Goal: Check status

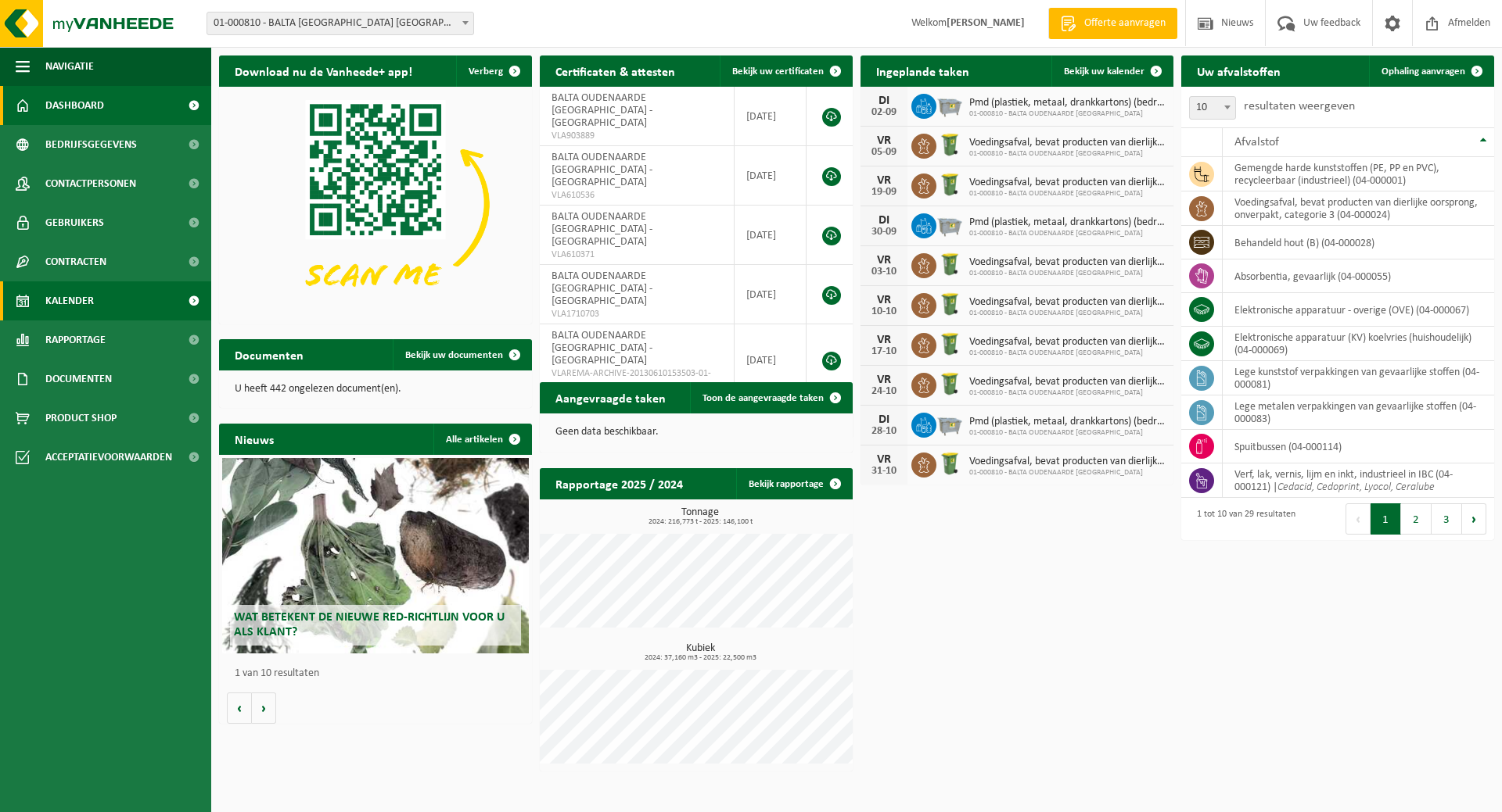
click at [86, 298] on span "Kalender" at bounding box center [70, 301] width 49 height 39
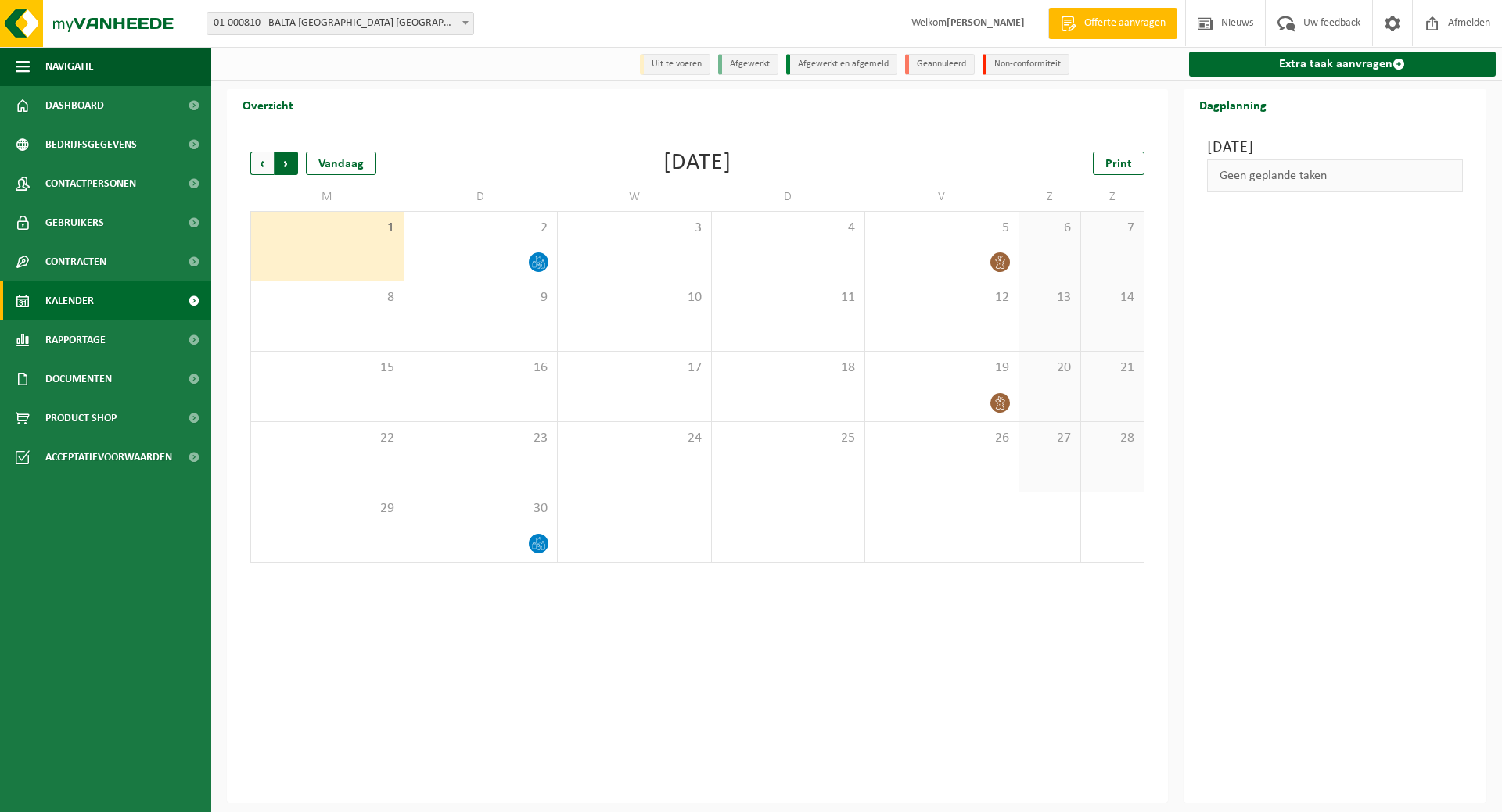
click at [258, 161] on span "Vorige" at bounding box center [262, 163] width 24 height 24
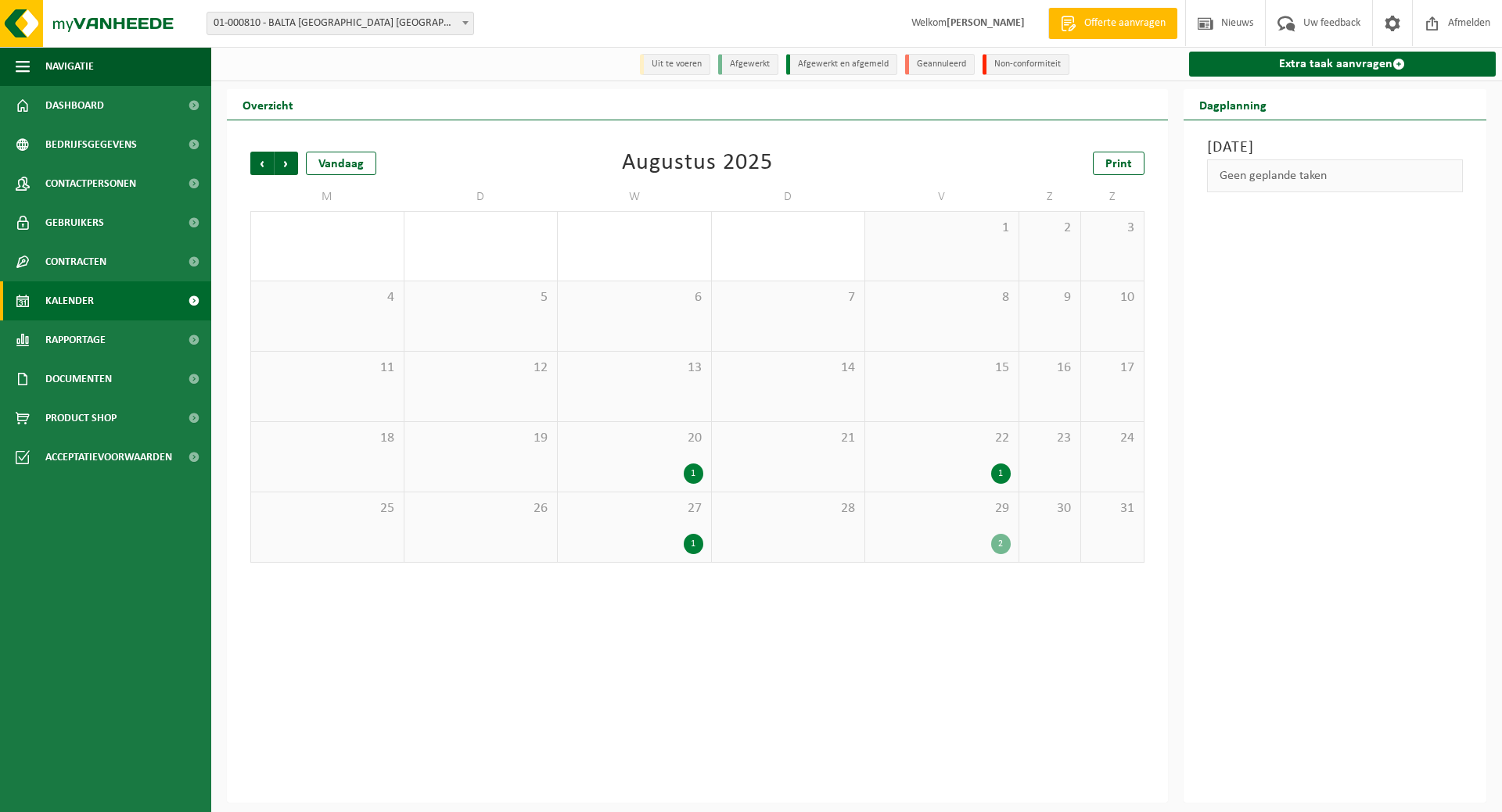
click at [964, 543] on div "2" at bounding box center [942, 544] width 137 height 20
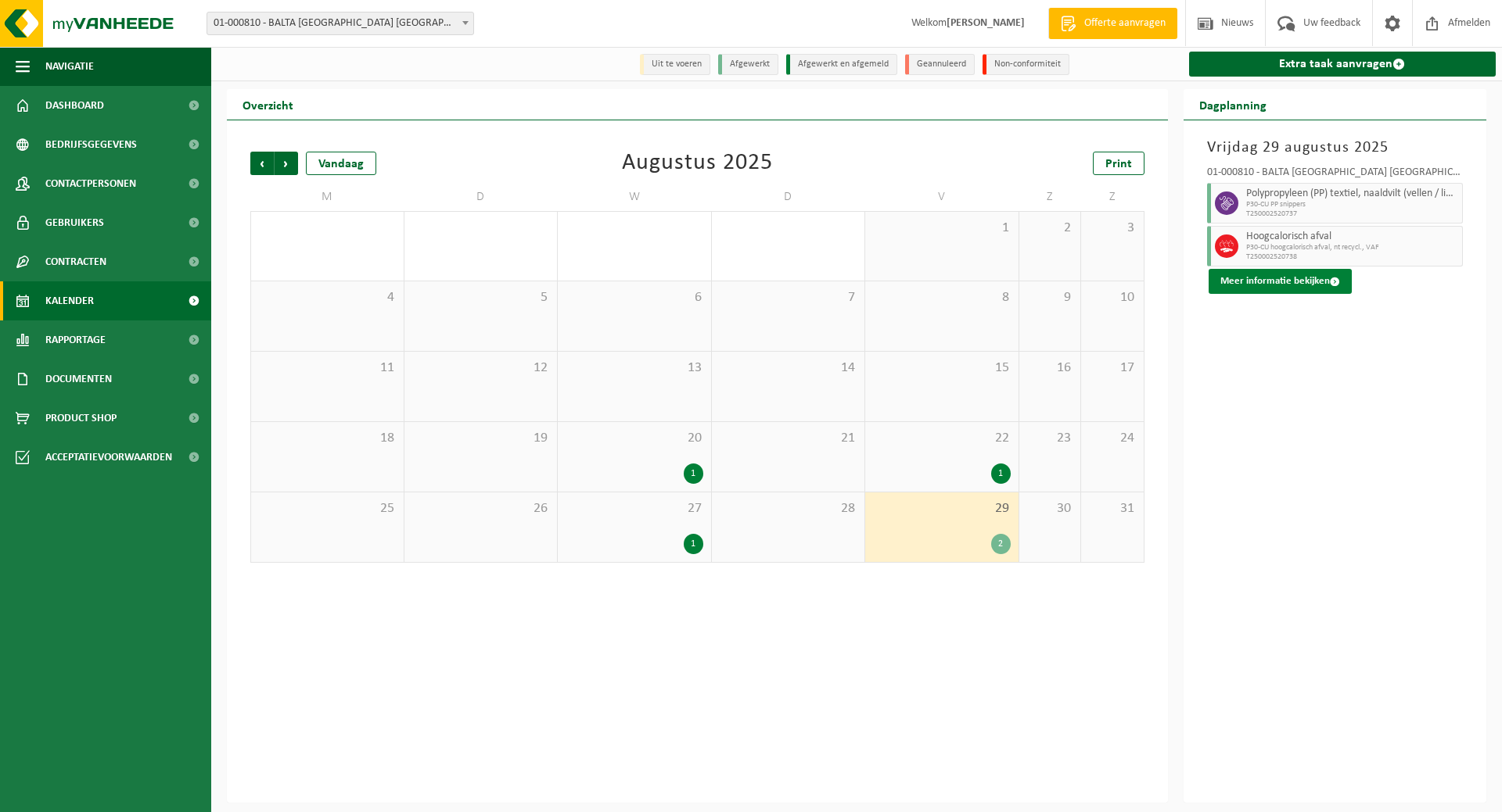
click at [1297, 281] on button "Meer informatie bekijken" at bounding box center [1280, 281] width 143 height 25
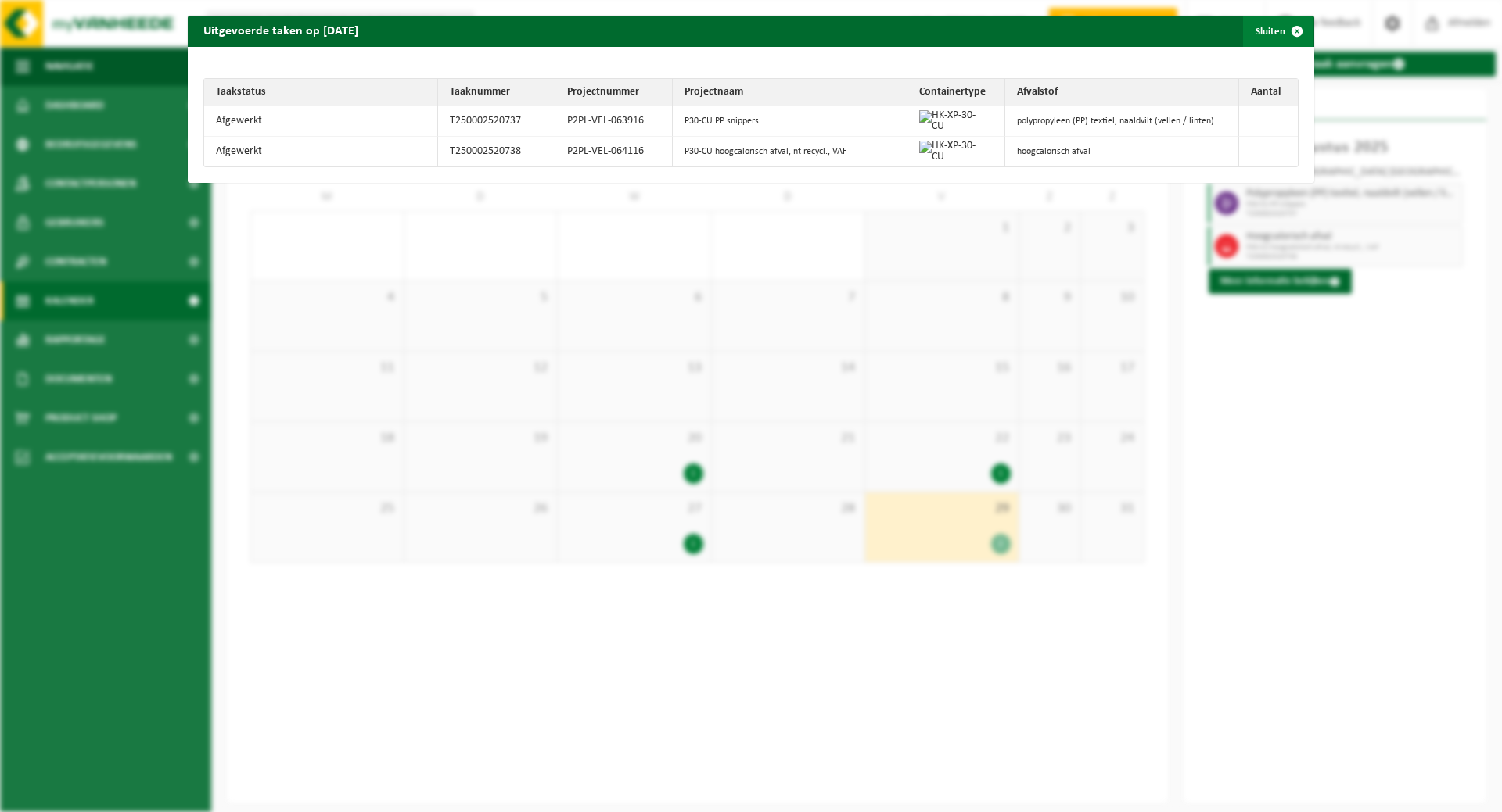
click at [1282, 32] on span "button" at bounding box center [1297, 31] width 31 height 31
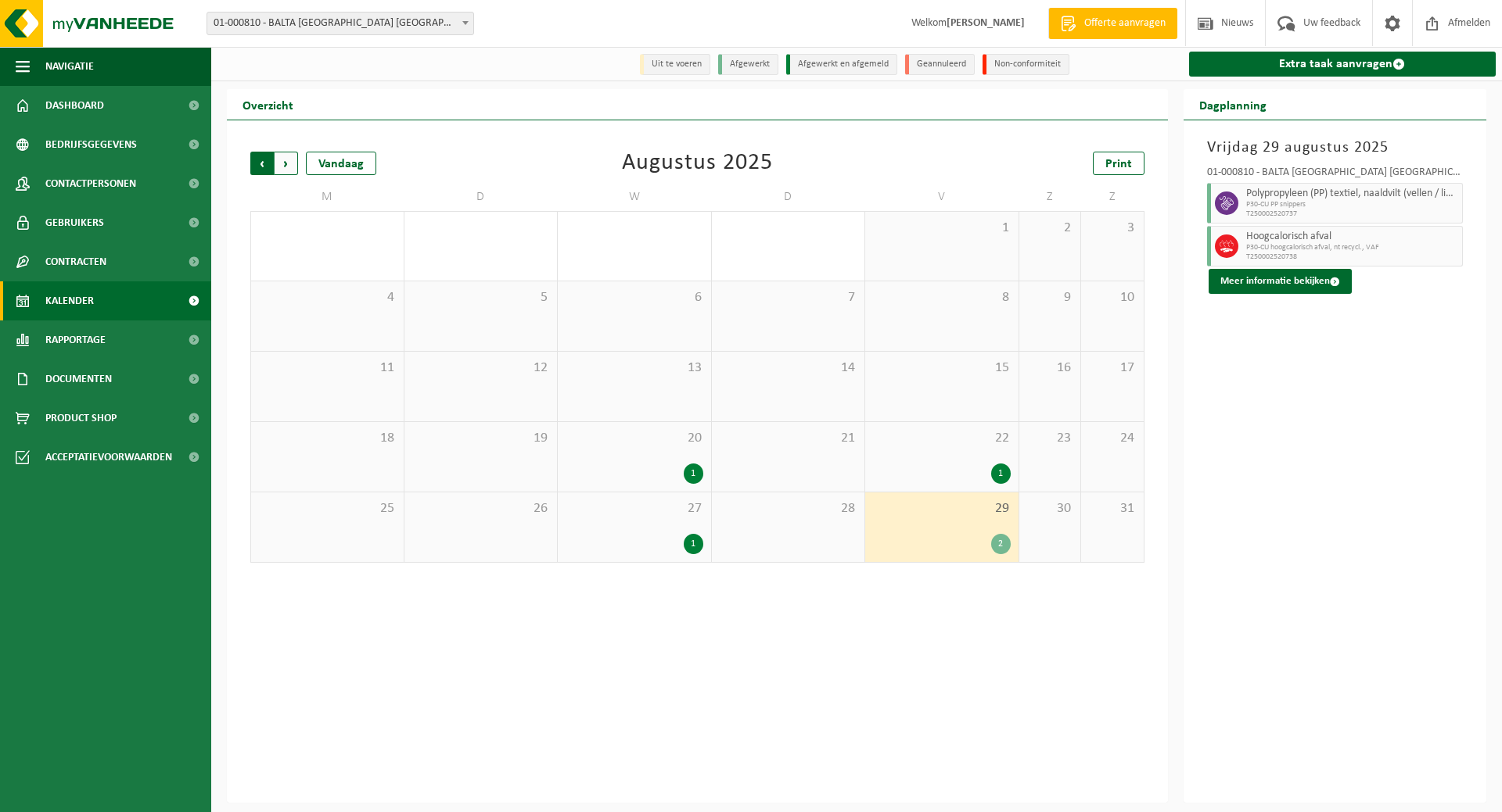
click at [286, 166] on span "Volgende" at bounding box center [286, 163] width 24 height 24
